Goal: Task Accomplishment & Management: Use online tool/utility

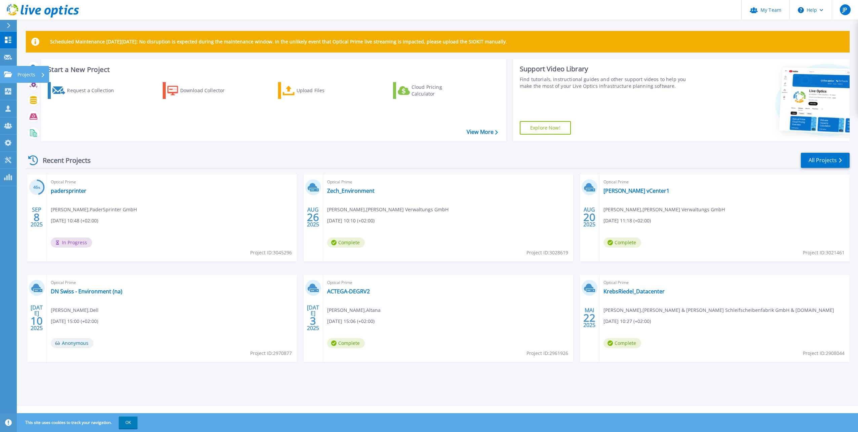
click at [7, 73] on icon at bounding box center [8, 74] width 8 height 6
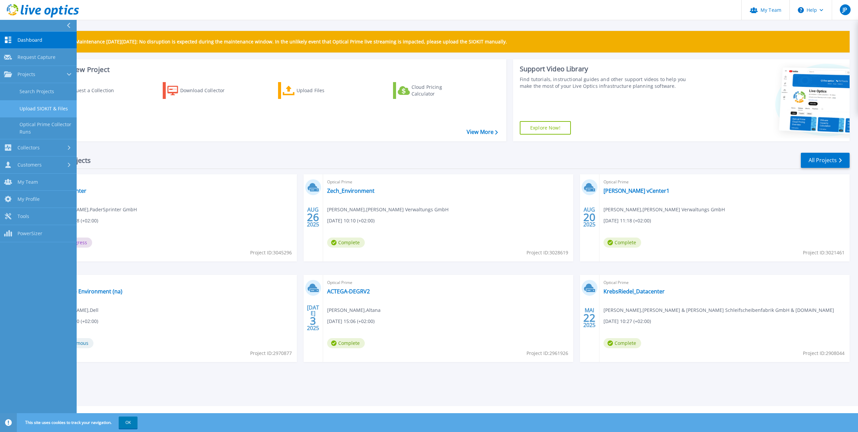
click at [34, 110] on link "Upload SIOKIT & Files" at bounding box center [38, 108] width 77 height 17
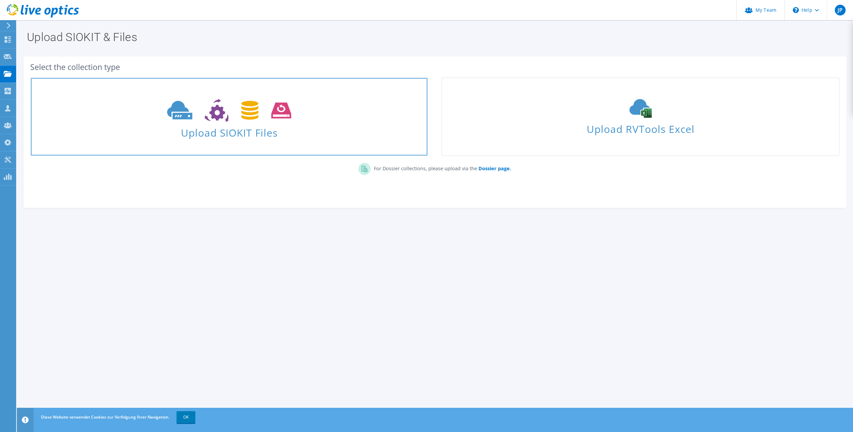
click at [221, 125] on span "Upload SIOKIT Files" at bounding box center [229, 130] width 396 height 14
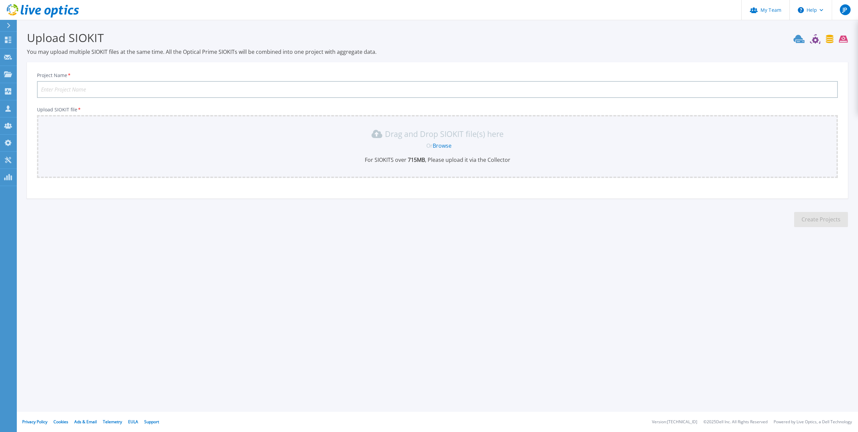
click at [134, 83] on input "Project Name *" at bounding box center [437, 89] width 801 height 17
type input "PowerStore Zech"
click at [108, 131] on div "Drag and Drop SIOKIT file(s) here" at bounding box center [437, 133] width 793 height 11
click at [442, 147] on link "Browse" at bounding box center [442, 145] width 19 height 7
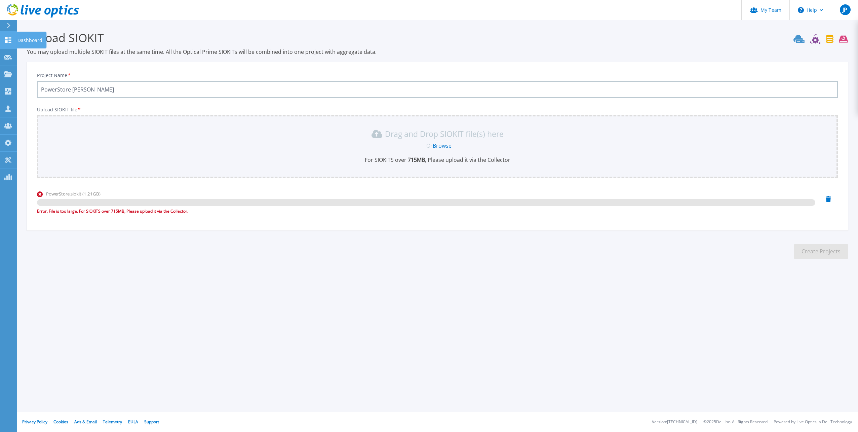
click at [4, 41] on icon at bounding box center [8, 40] width 8 height 6
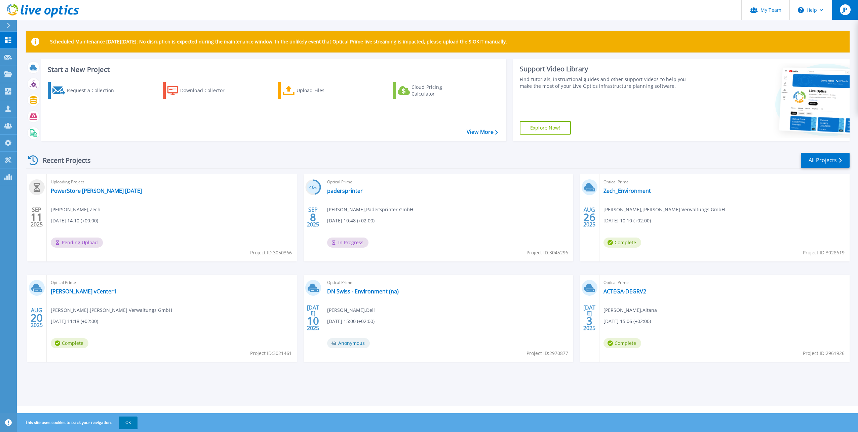
click at [847, 7] on span "JP" at bounding box center [845, 9] width 5 height 5
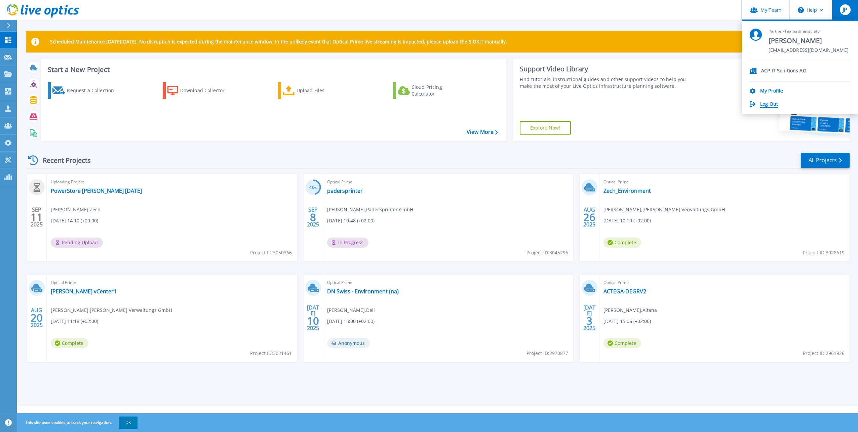
click at [770, 103] on link "Log Out" at bounding box center [769, 104] width 18 height 6
